Goal: Task Accomplishment & Management: Use online tool/utility

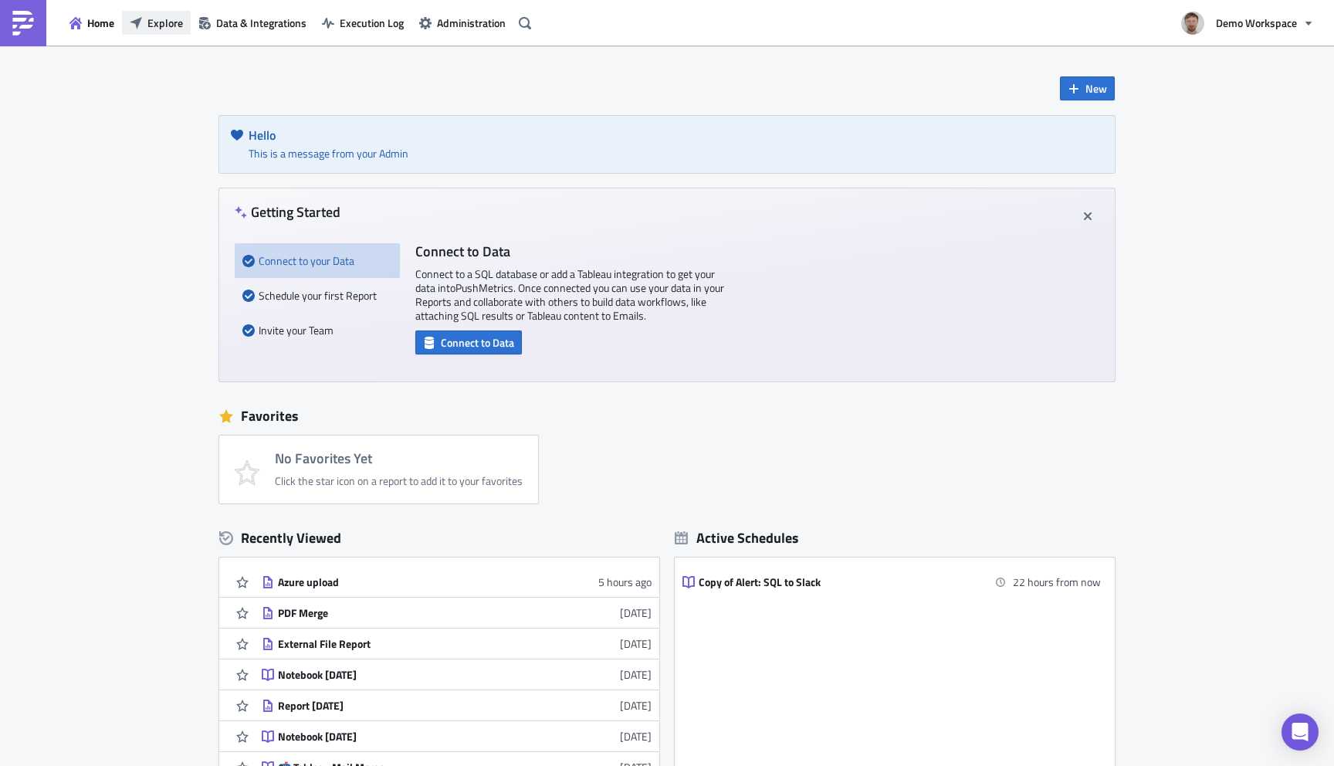
click at [163, 25] on span "Explore" at bounding box center [165, 23] width 36 height 16
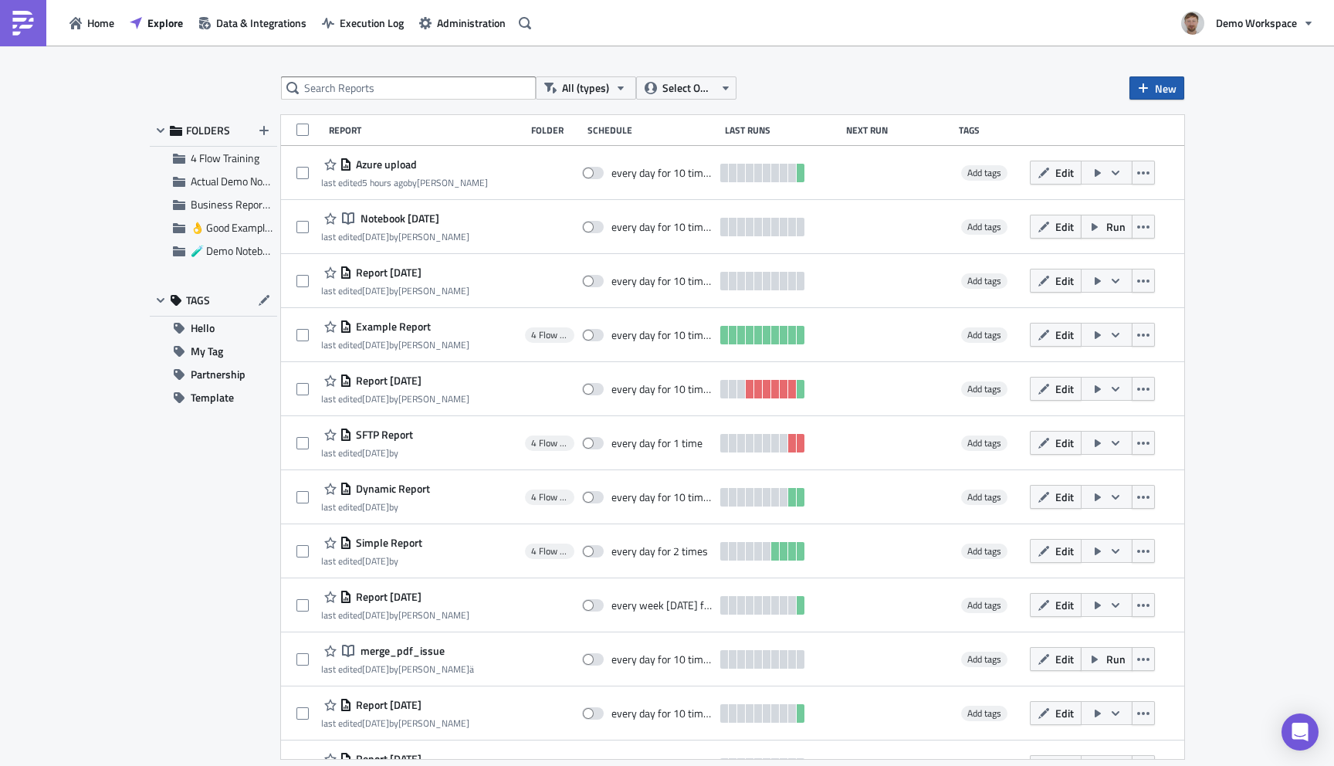
click at [1160, 86] on span "New" at bounding box center [1166, 88] width 22 height 16
click at [1164, 130] on div "Report" at bounding box center [1208, 126] width 103 height 15
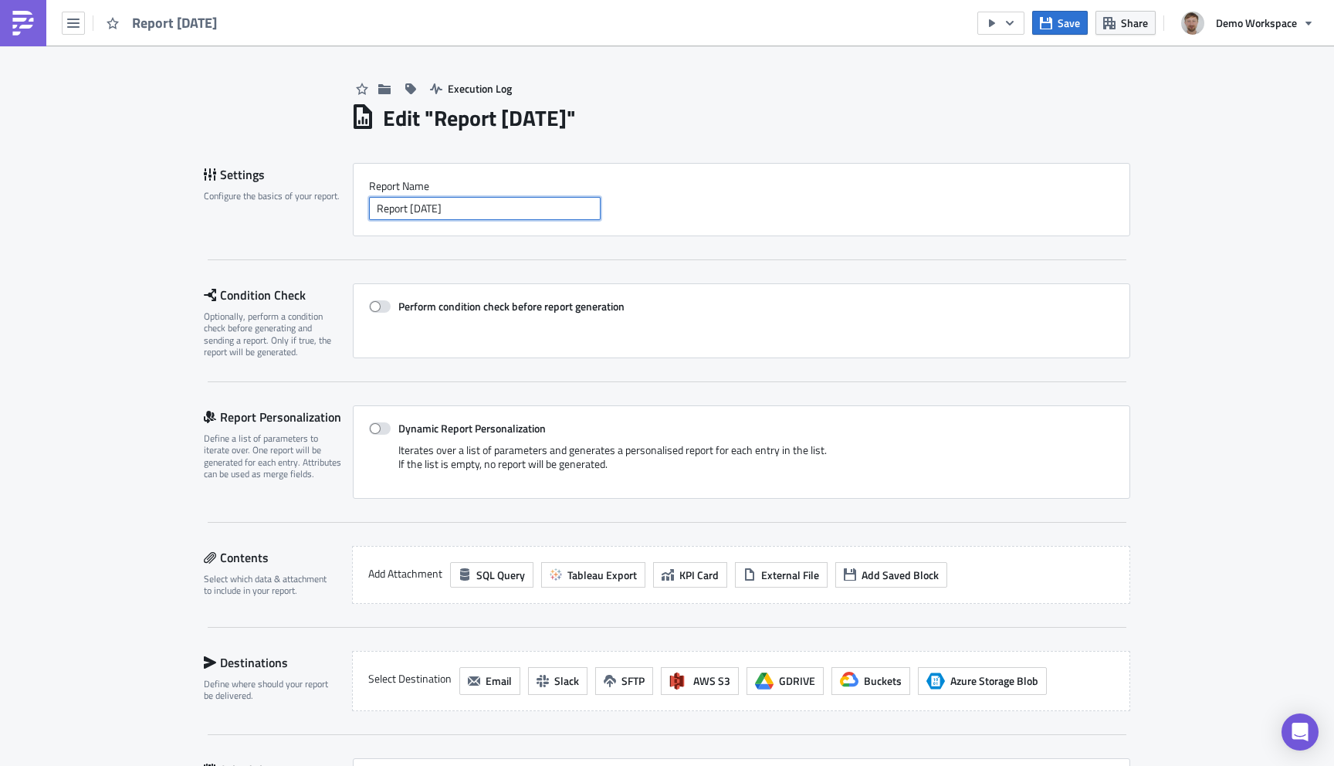
click at [469, 213] on input "Report [DATE]" at bounding box center [485, 208] width 232 height 23
type input "PPTX"
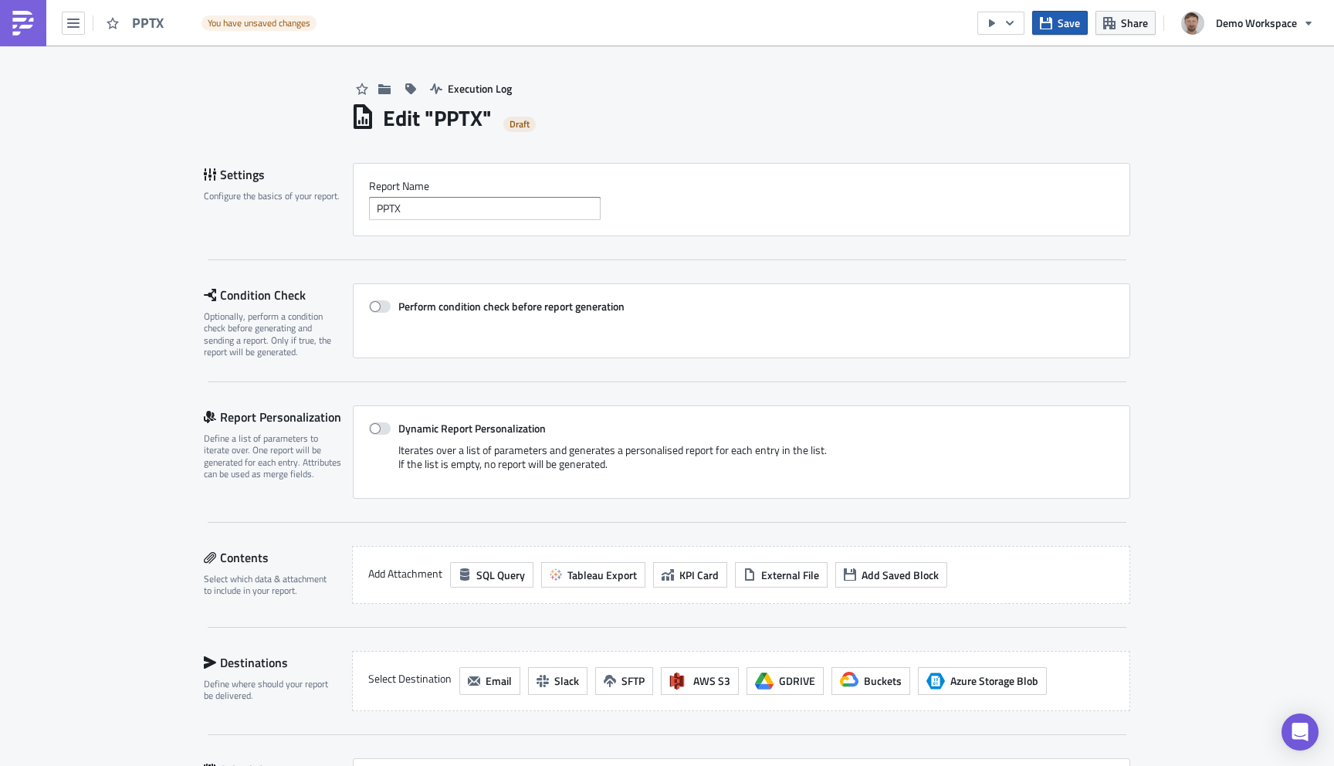
click at [1065, 26] on span "Save" at bounding box center [1069, 23] width 22 height 16
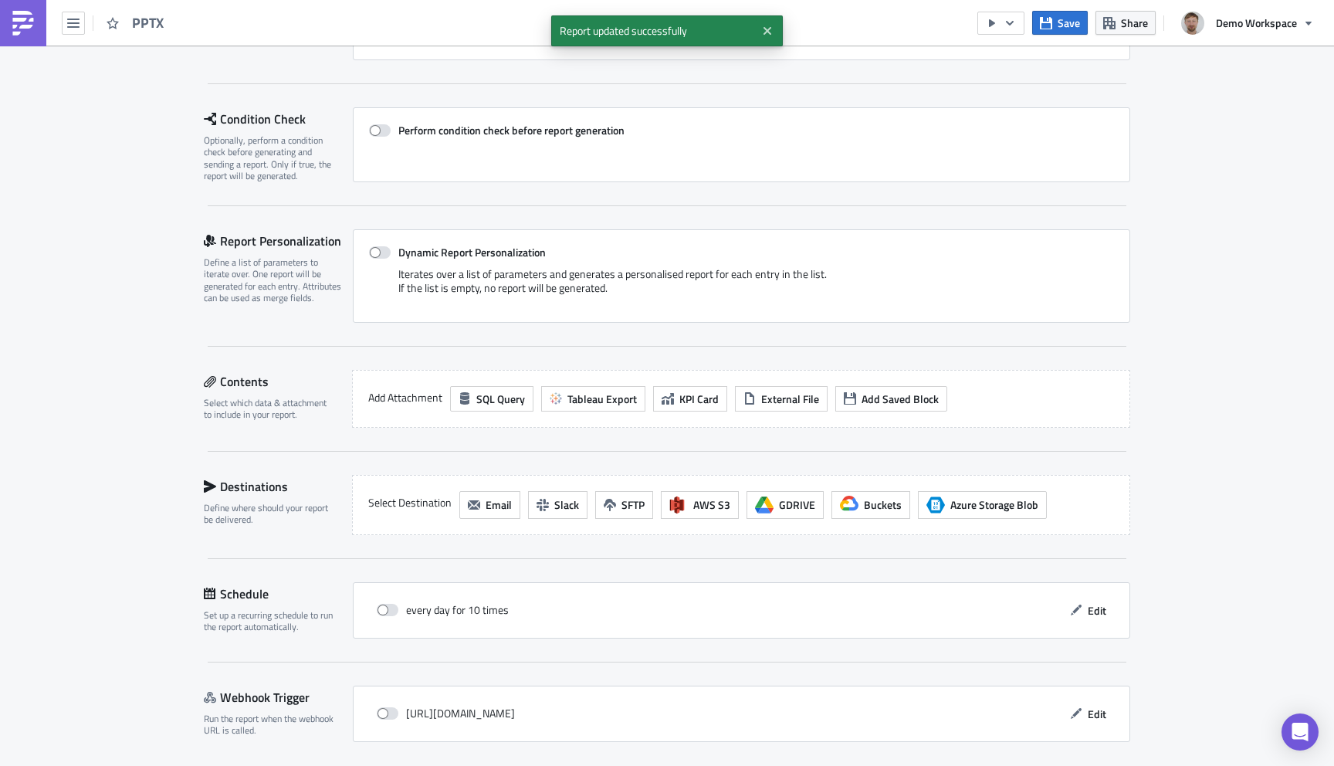
scroll to position [229, 0]
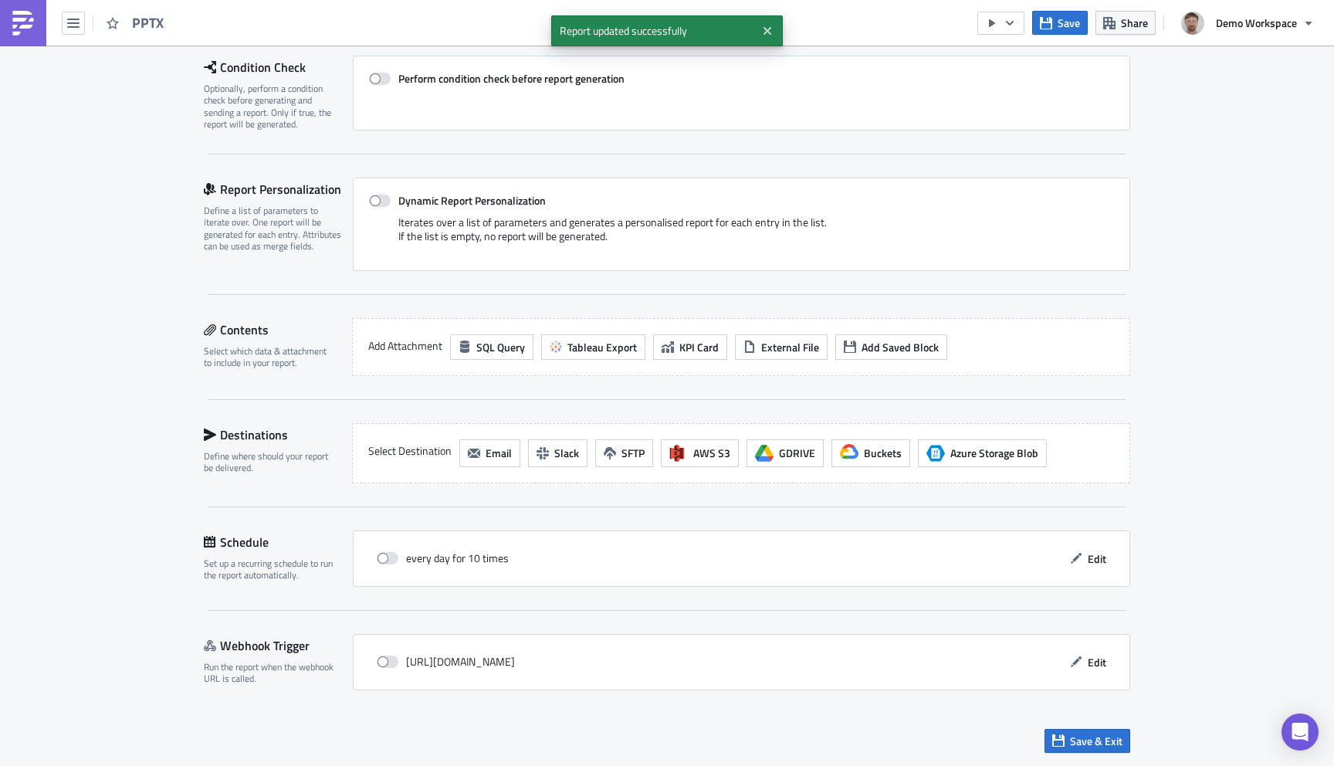
click at [604, 329] on div "Add Attachment SQL Query Tableau Export KPI Card External File Add Saved Block" at bounding box center [741, 347] width 778 height 58
click at [604, 334] on button "Tableau Export" at bounding box center [593, 346] width 104 height 25
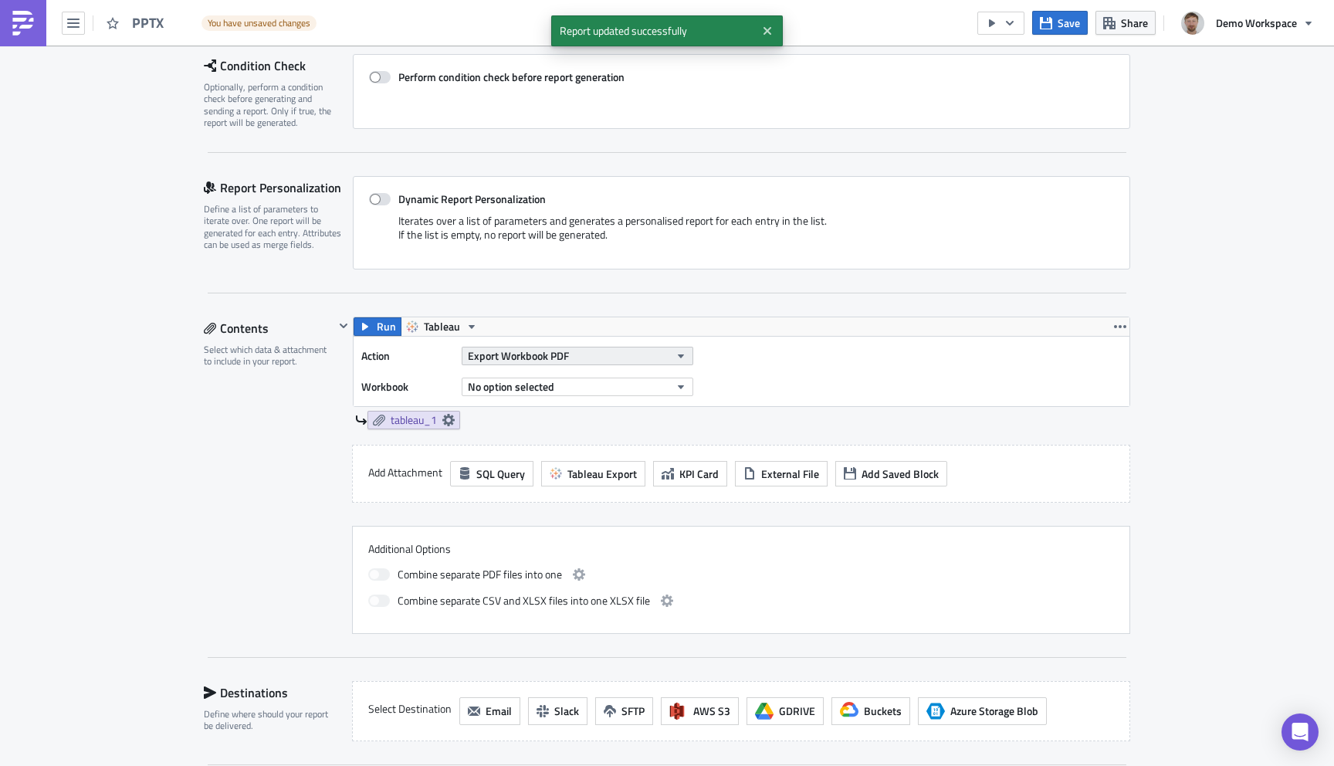
click at [586, 359] on button "Export Workbook PDF" at bounding box center [578, 356] width 232 height 19
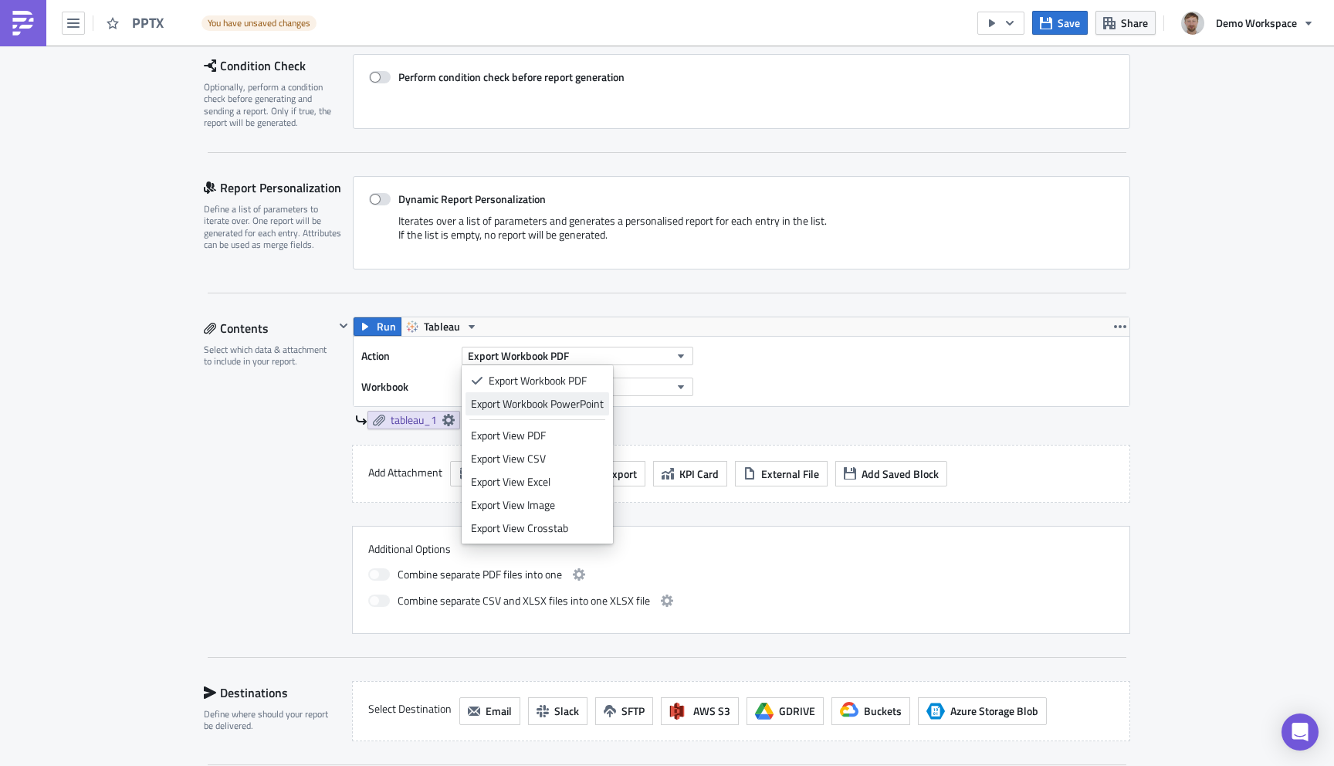
click at [588, 400] on div "Export Workbook PowerPoint" at bounding box center [537, 403] width 133 height 15
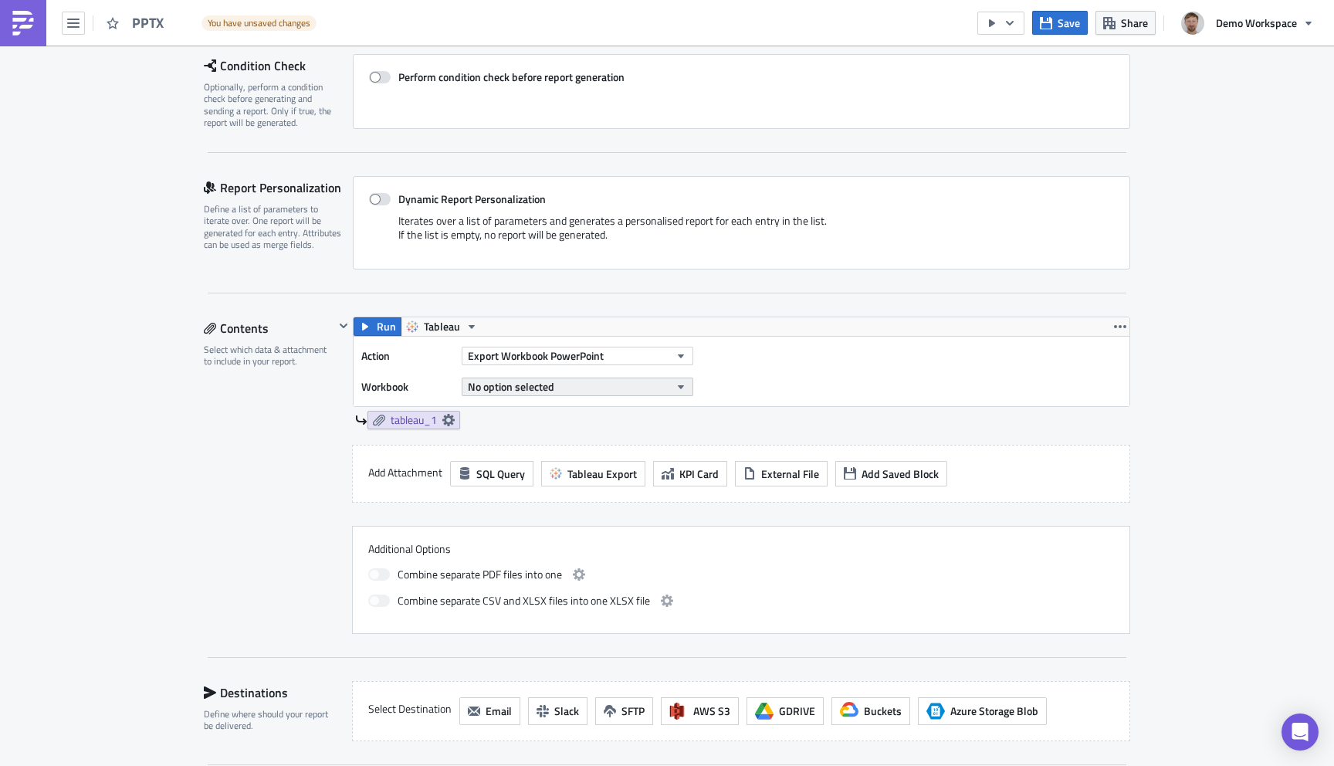
click at [584, 390] on button "No option selected" at bounding box center [578, 387] width 232 height 19
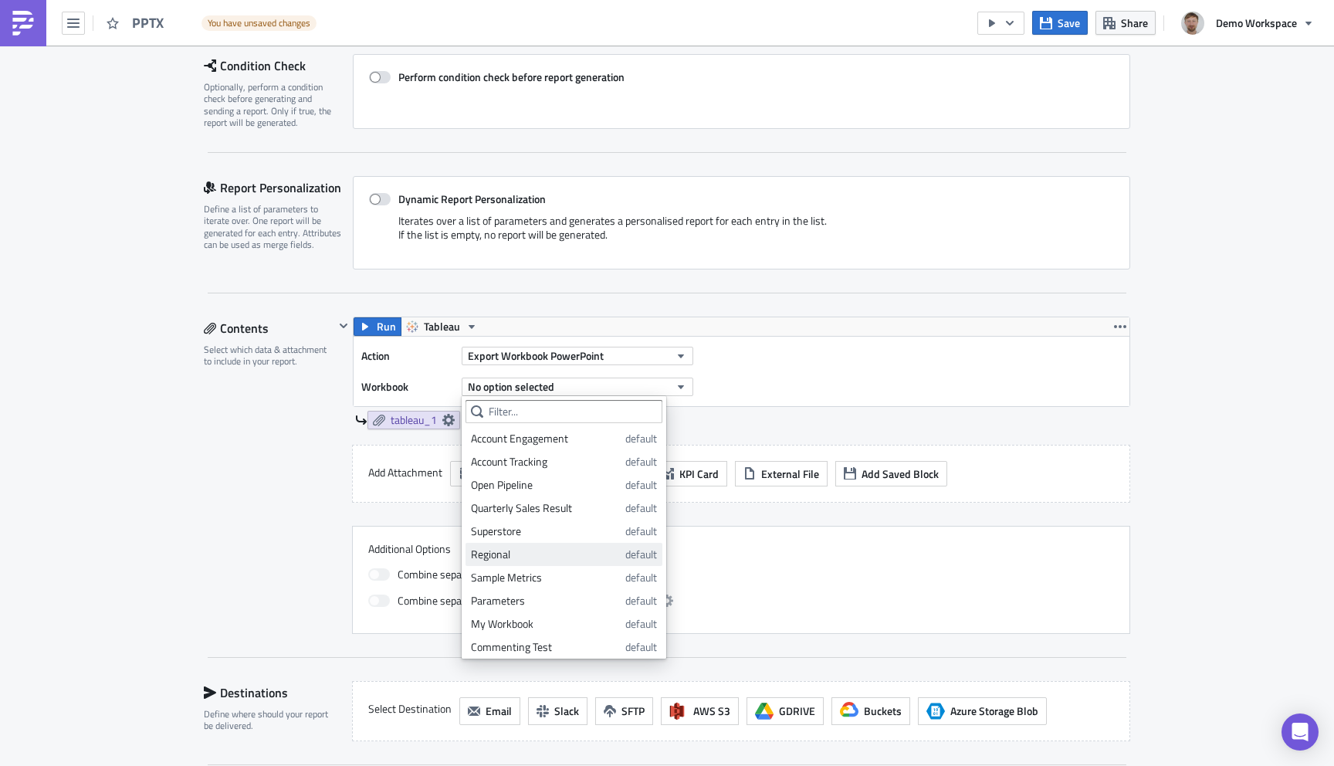
click at [522, 552] on div "Regional" at bounding box center [545, 554] width 149 height 15
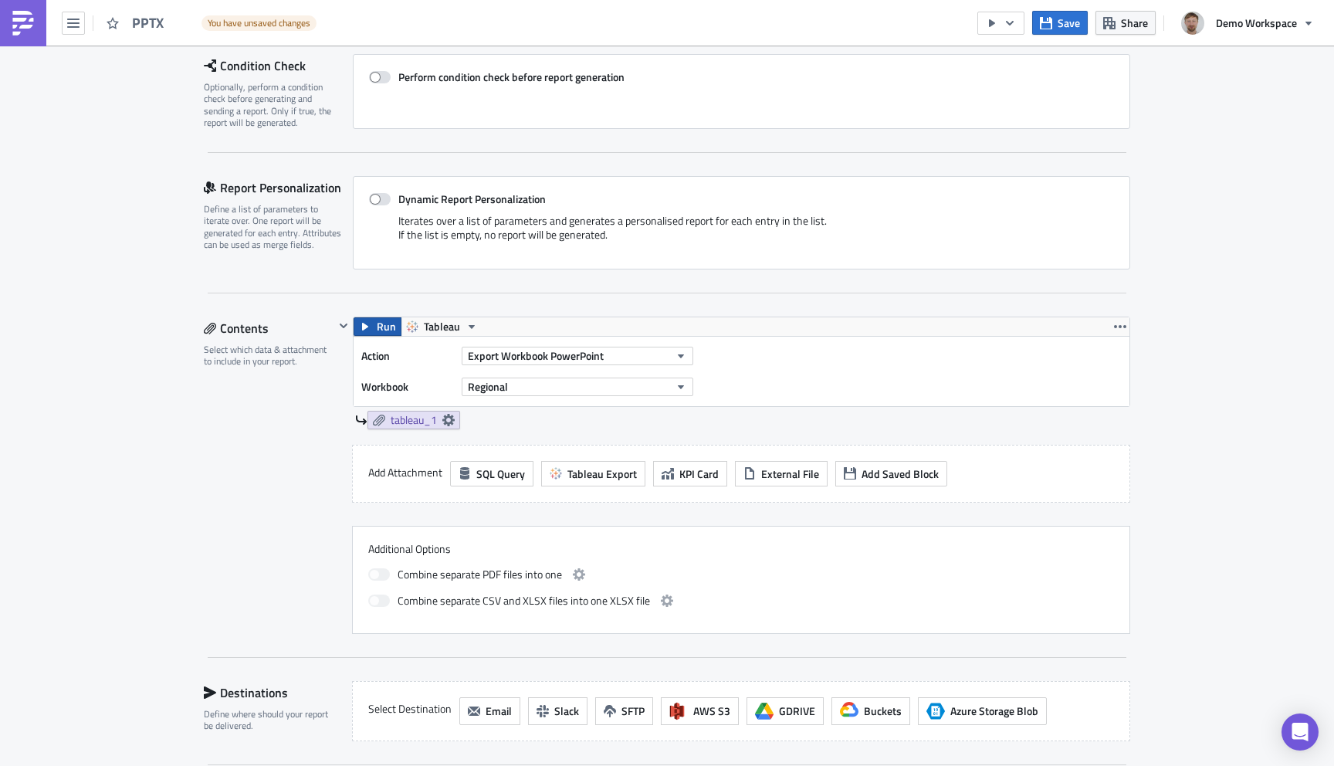
click at [374, 327] on button "Run" at bounding box center [378, 326] width 48 height 19
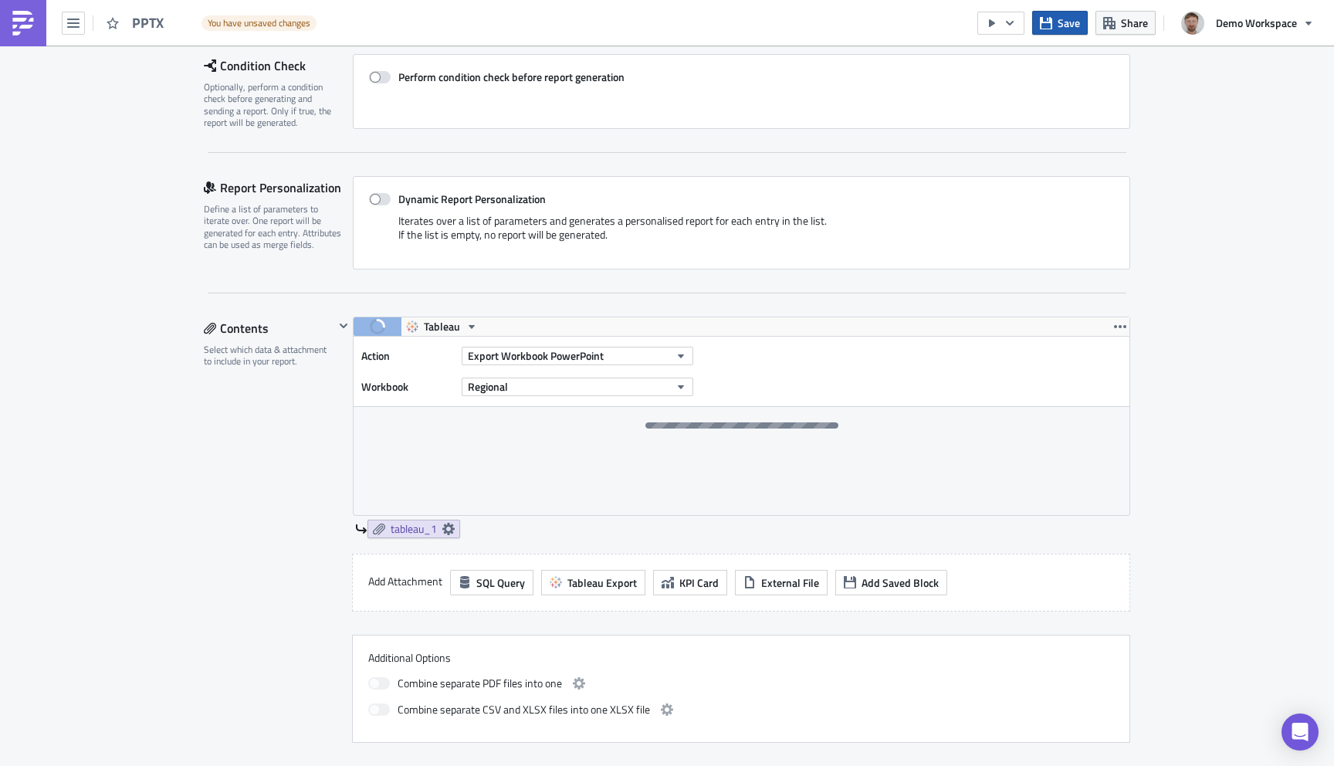
click at [1062, 16] on span "Save" at bounding box center [1069, 23] width 22 height 16
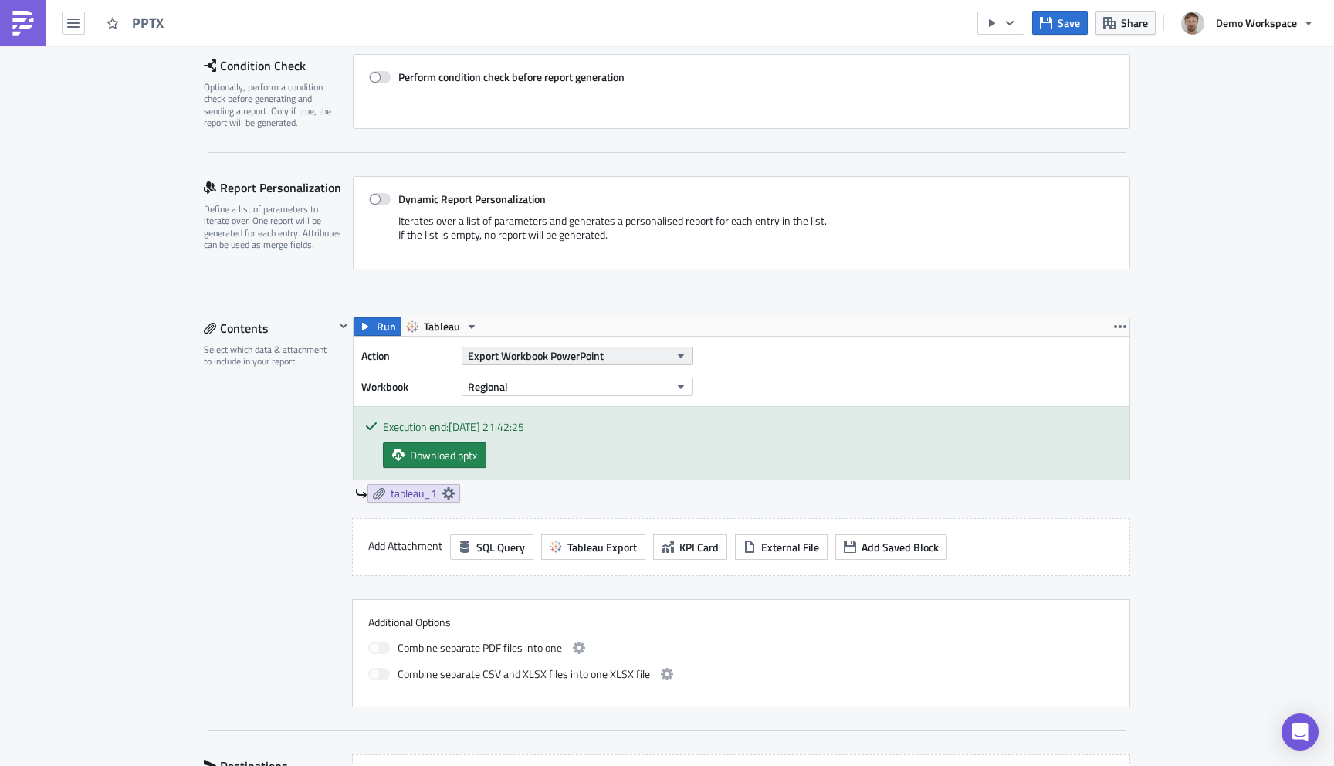
click at [553, 350] on span "Export Workbook PowerPoint" at bounding box center [536, 355] width 136 height 16
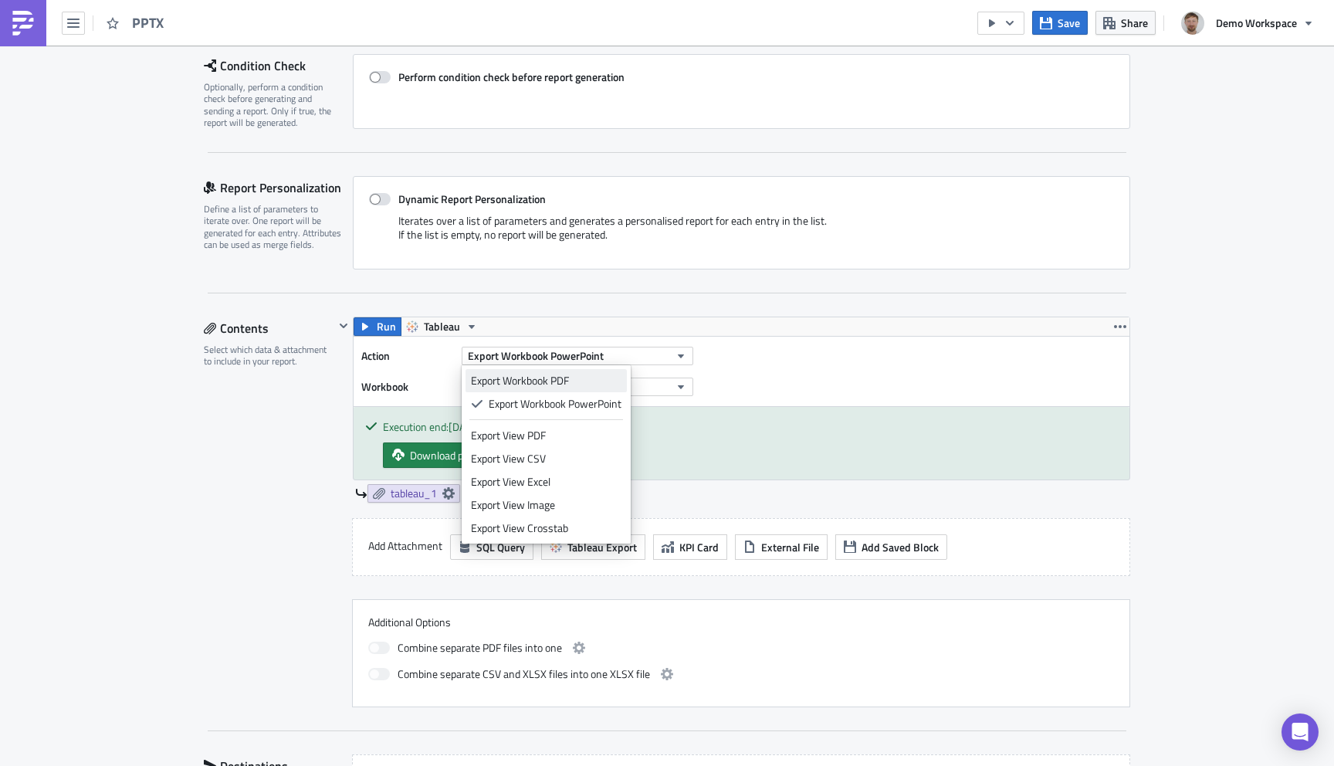
click at [556, 381] on div "Export Workbook PDF" at bounding box center [546, 380] width 151 height 15
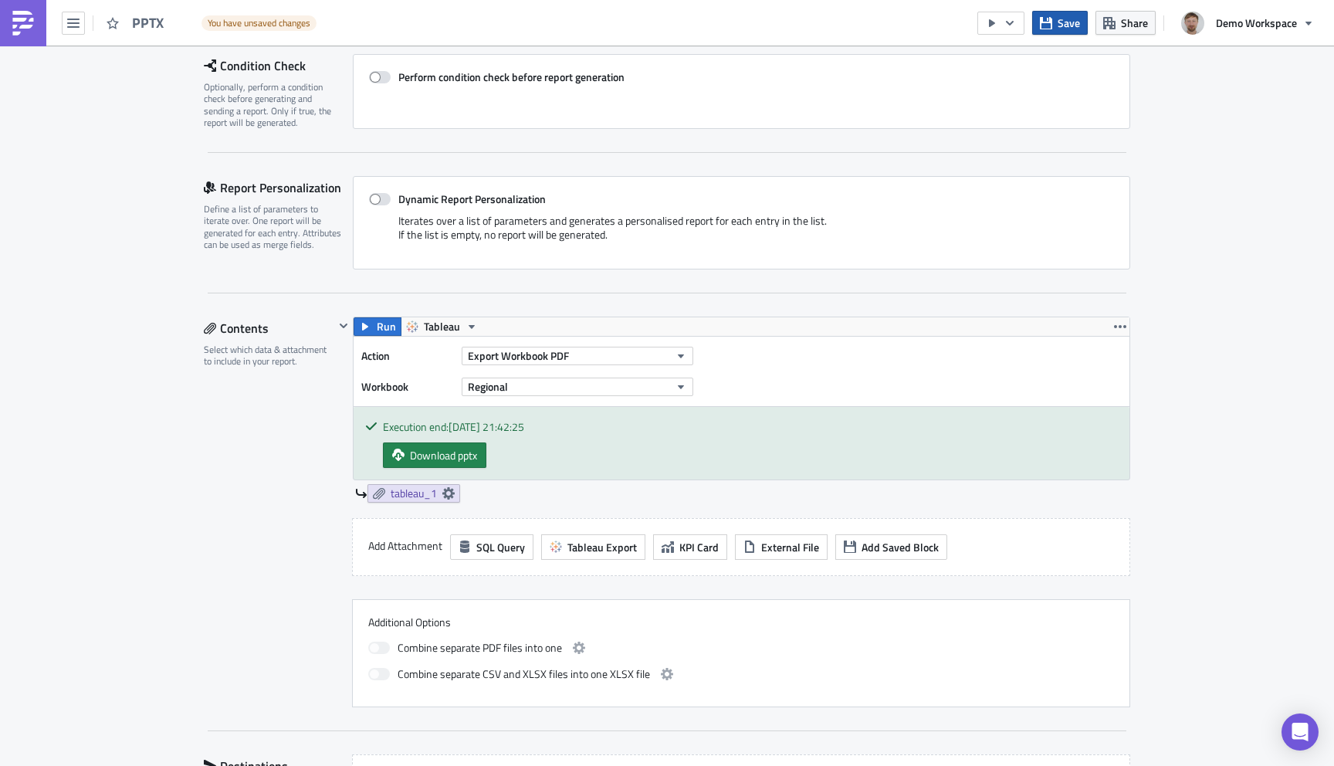
click at [1065, 29] on span "Save" at bounding box center [1069, 23] width 22 height 16
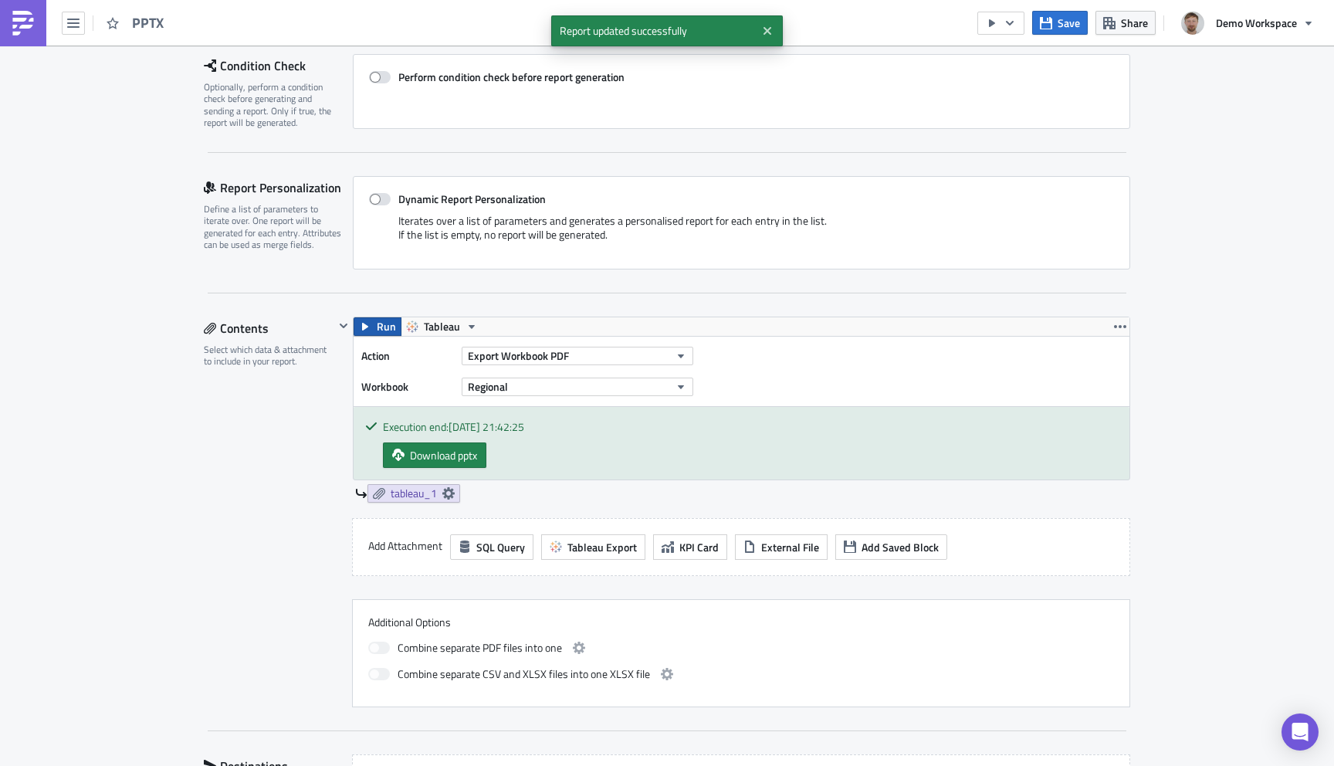
click at [374, 321] on button "Run" at bounding box center [378, 326] width 48 height 19
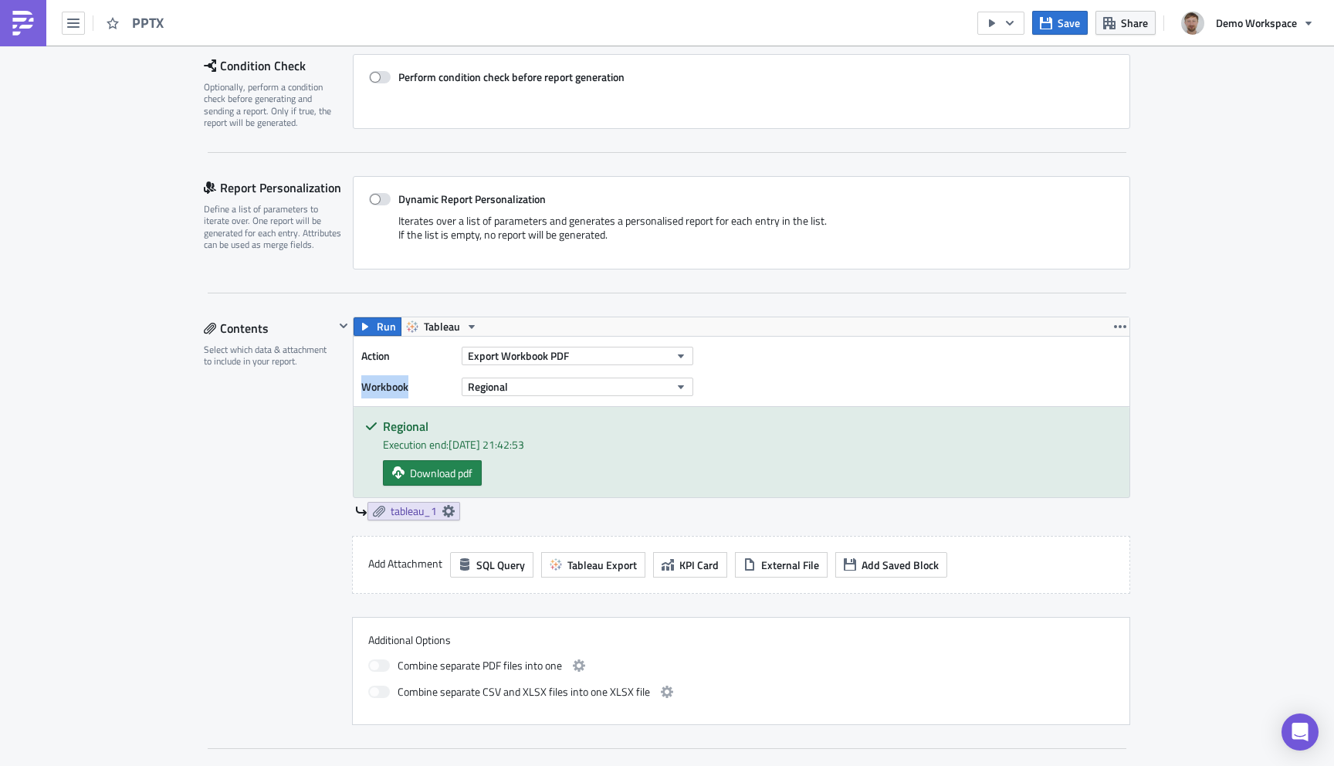
drag, startPoint x: 415, startPoint y: 391, endPoint x: 353, endPoint y: 384, distance: 62.2
click at [353, 385] on div "Run Tableau Action Export Workbook PDF Workbook Regional Regional Execution end…" at bounding box center [741, 407] width 777 height 181
